Goal: Complete application form

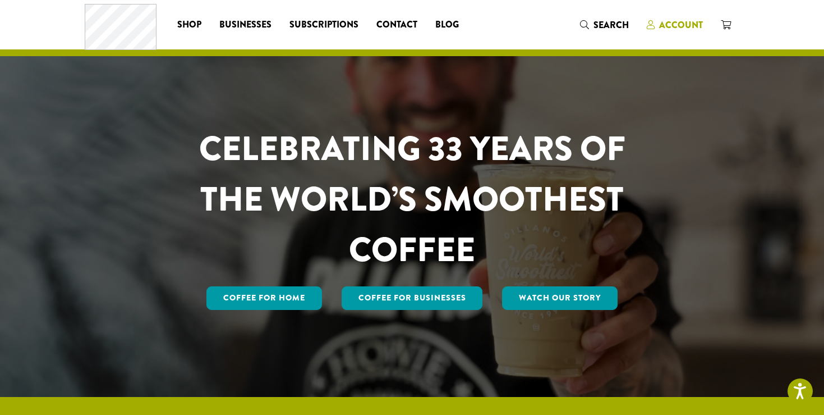
click at [670, 24] on span "Account" at bounding box center [681, 25] width 44 height 13
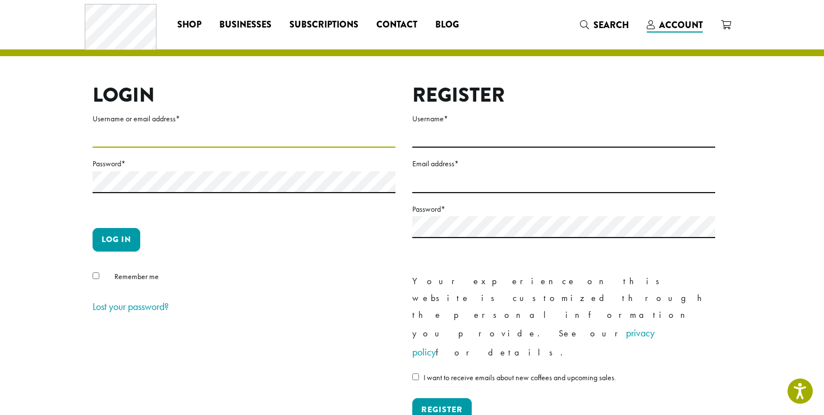
type input "**********"
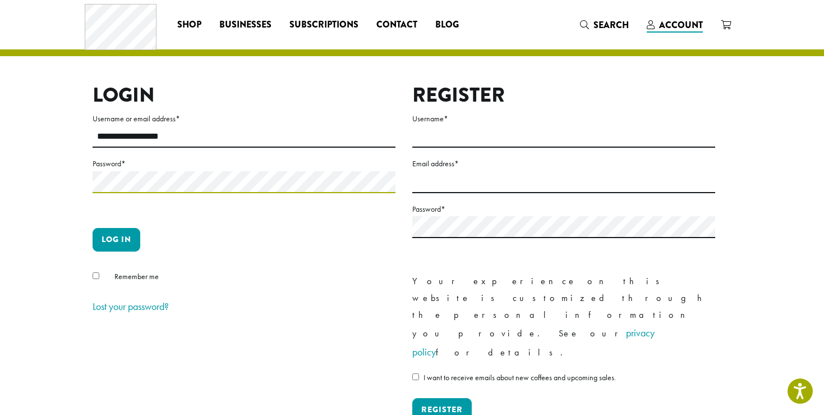
click at [116, 239] on button "Log in" at bounding box center [117, 240] width 48 height 24
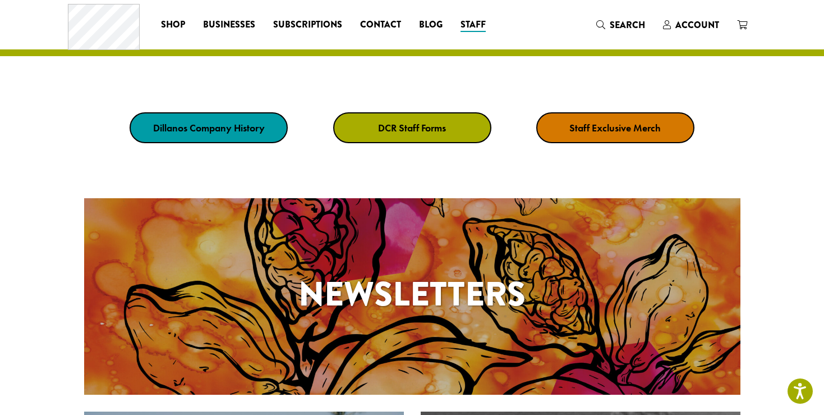
click at [413, 126] on strong "DCR Staff Forms" at bounding box center [412, 127] width 68 height 13
click at [420, 117] on link "DCR Staff Forms" at bounding box center [412, 127] width 158 height 31
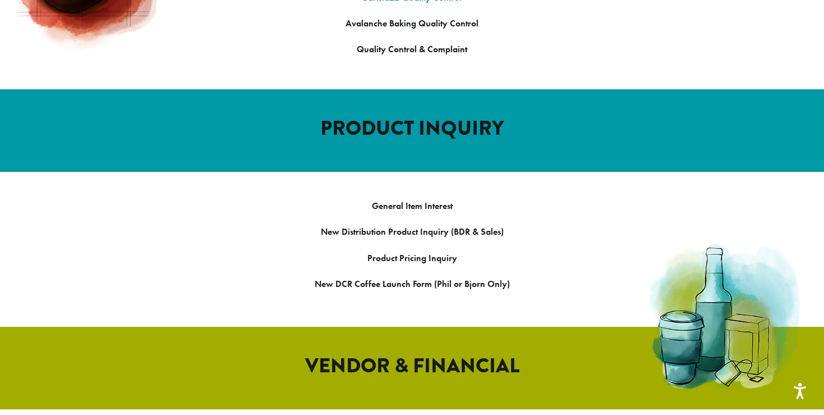
scroll to position [1072, 0]
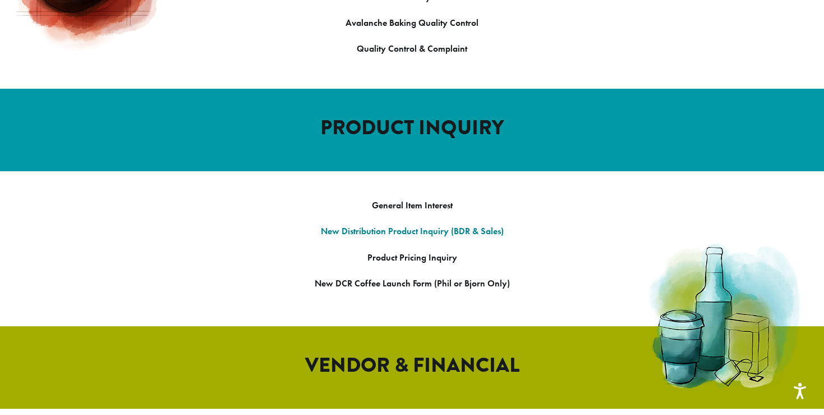
click at [433, 225] on strong "New Distribution Product Inquiry (BDR & Sales)" at bounding box center [412, 231] width 183 height 12
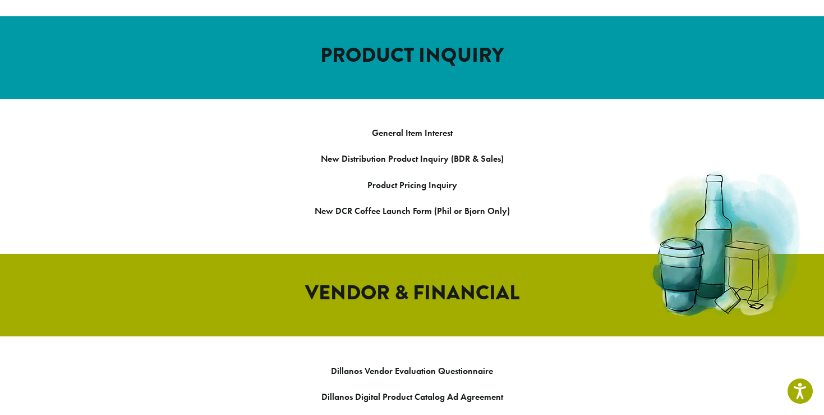
scroll to position [1148, 0]
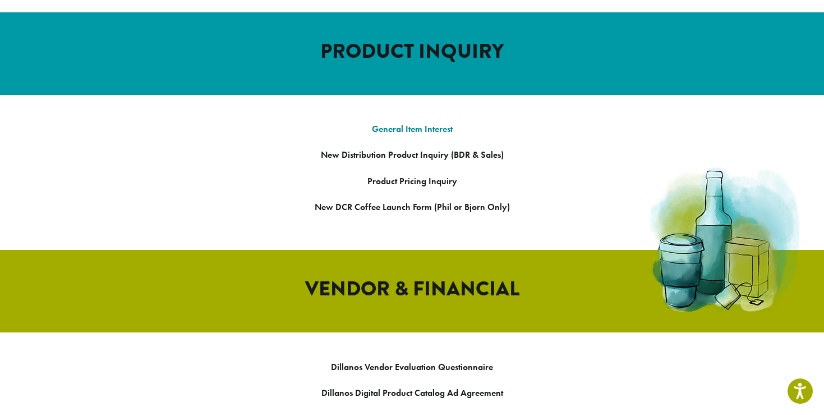
click at [422, 123] on strong "General Item Interest" at bounding box center [412, 129] width 81 height 12
